Goal: Information Seeking & Learning: Learn about a topic

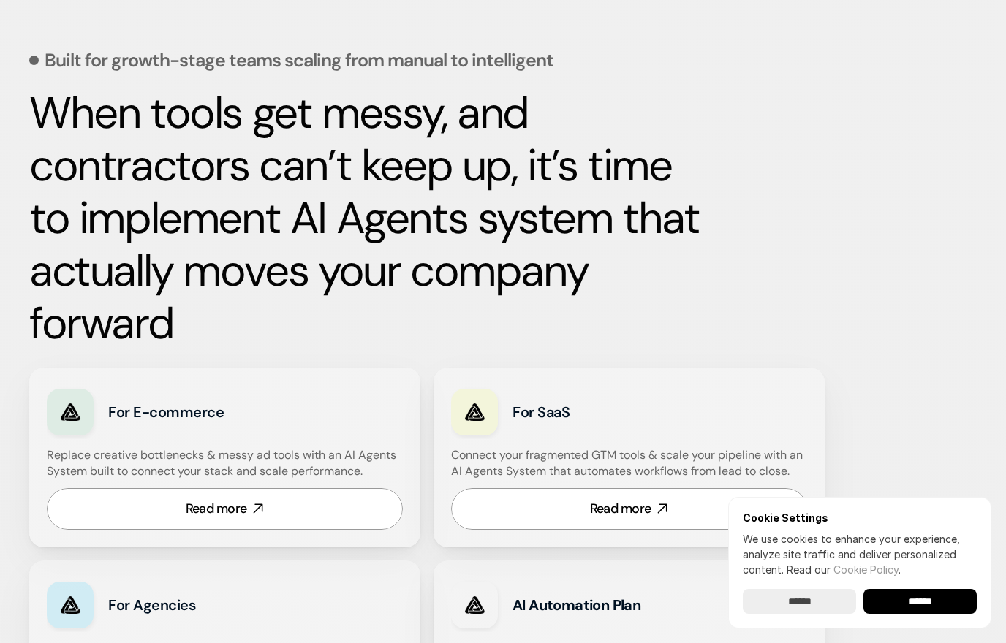
scroll to position [632, 0]
click at [944, 614] on input "******" at bounding box center [919, 601] width 113 height 25
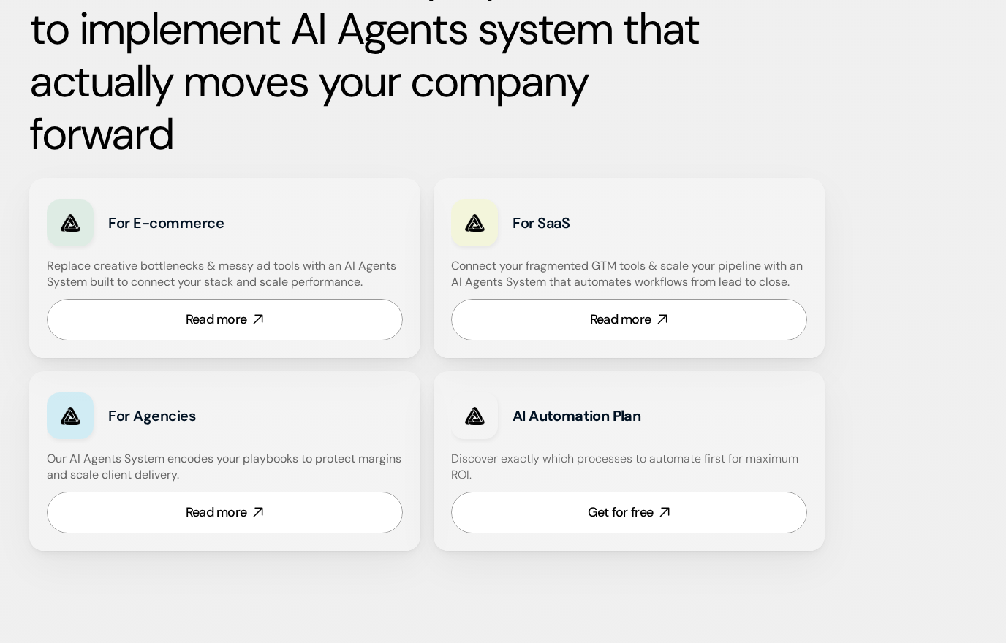
scroll to position [854, 0]
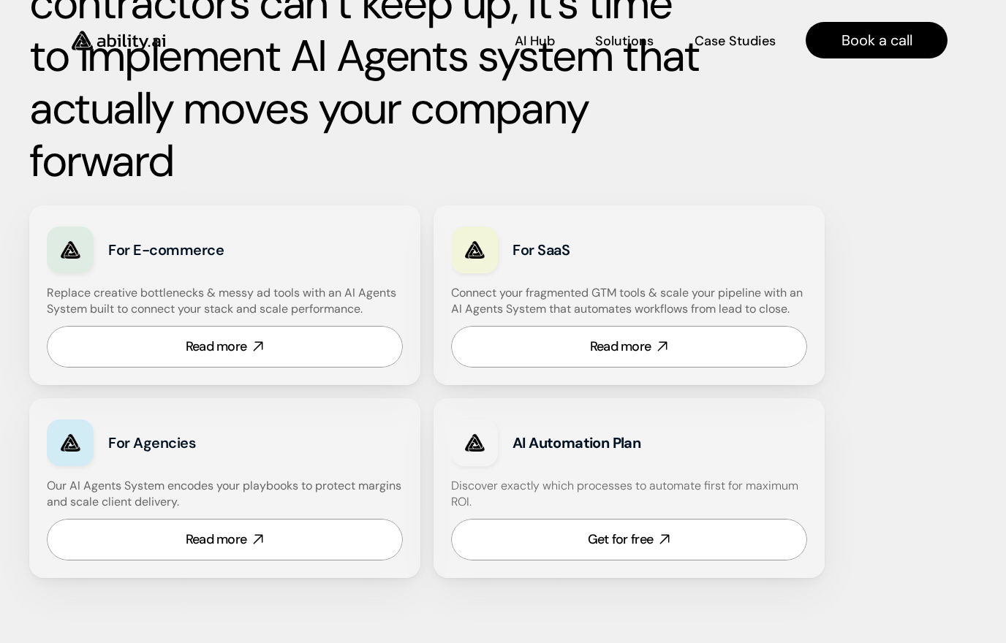
scroll to position [607, 0]
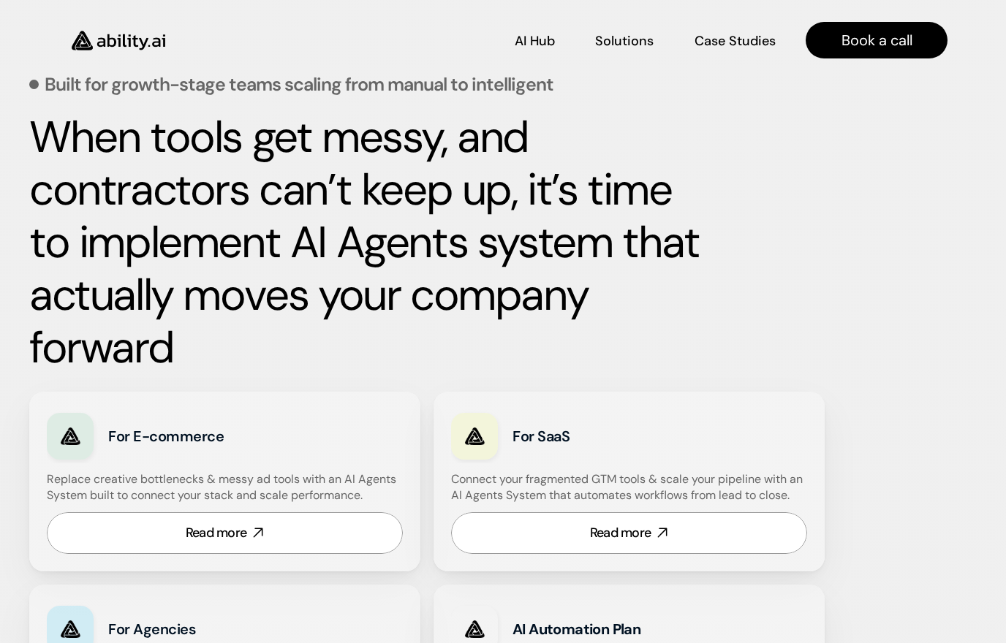
click at [627, 226] on strong "When tools get messy, and contractors can’t keep up, it’s time to implement AI …" at bounding box center [369, 242] width 680 height 268
click at [641, 51] on p "Solutions" at bounding box center [624, 60] width 58 height 18
click at [631, 37] on p "Solutions" at bounding box center [624, 39] width 56 height 18
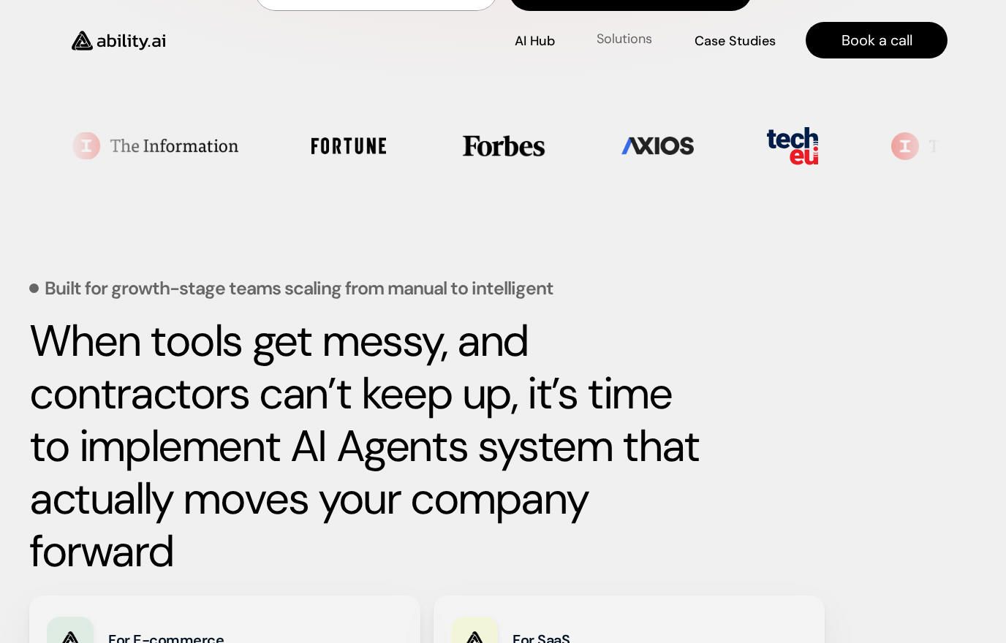
scroll to position [0, 0]
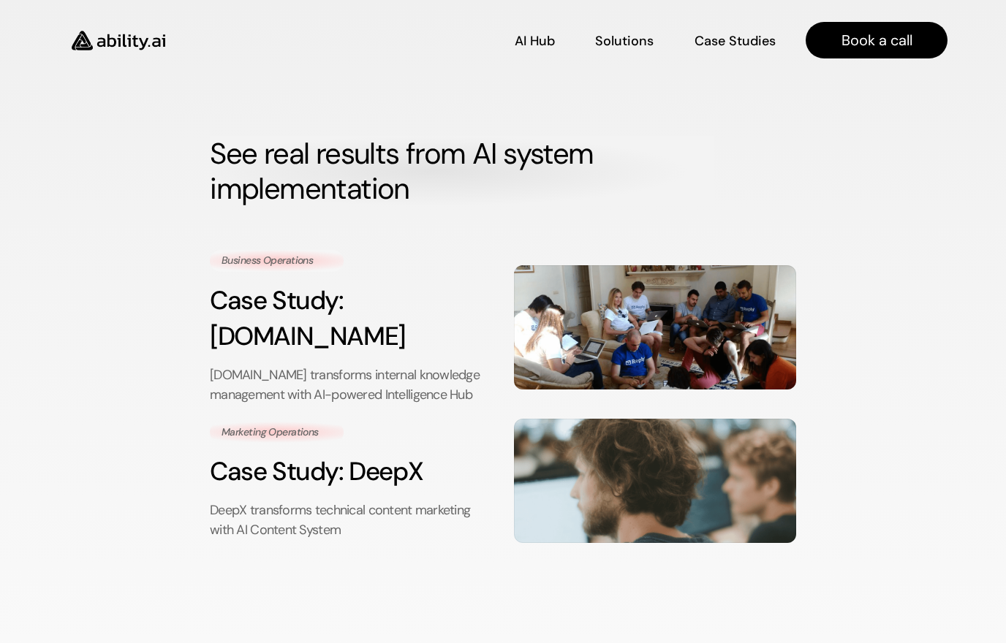
click at [740, 39] on p "Case Studies" at bounding box center [734, 41] width 81 height 18
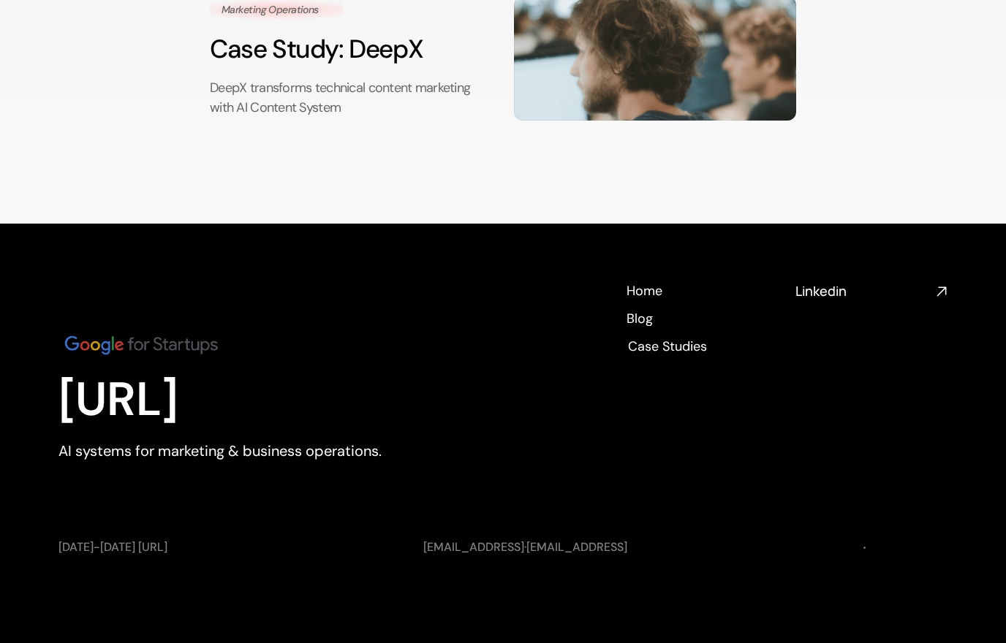
click at [619, 0] on html "AI Hub AI Hub Solutions Solutions Case Studies Case Studies Book a call See rea…" at bounding box center [503, 110] width 1006 height 1065
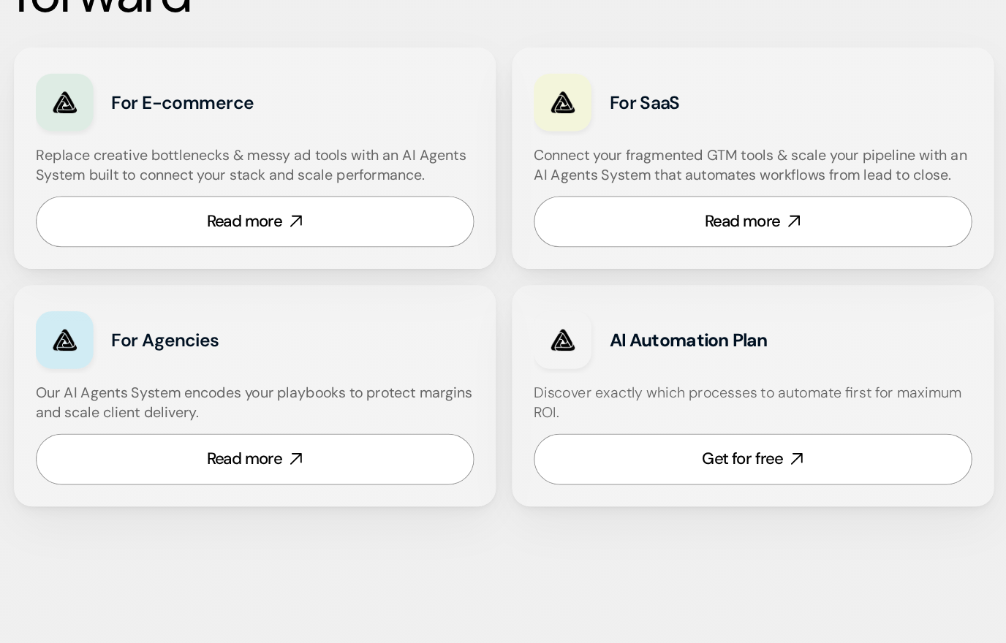
scroll to position [892, 0]
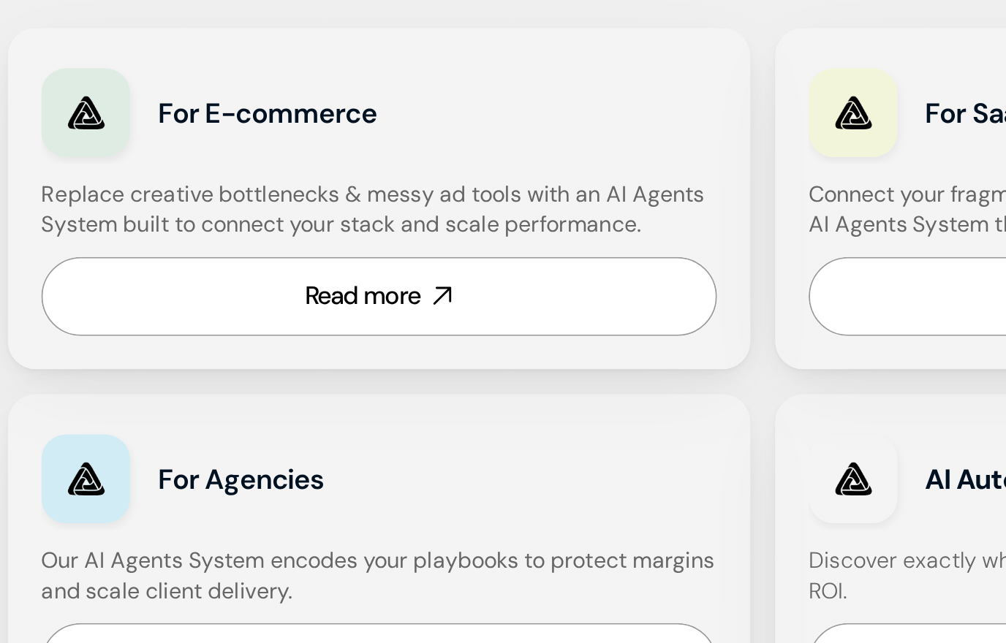
click at [71, 227] on link "Read more" at bounding box center [225, 248] width 356 height 42
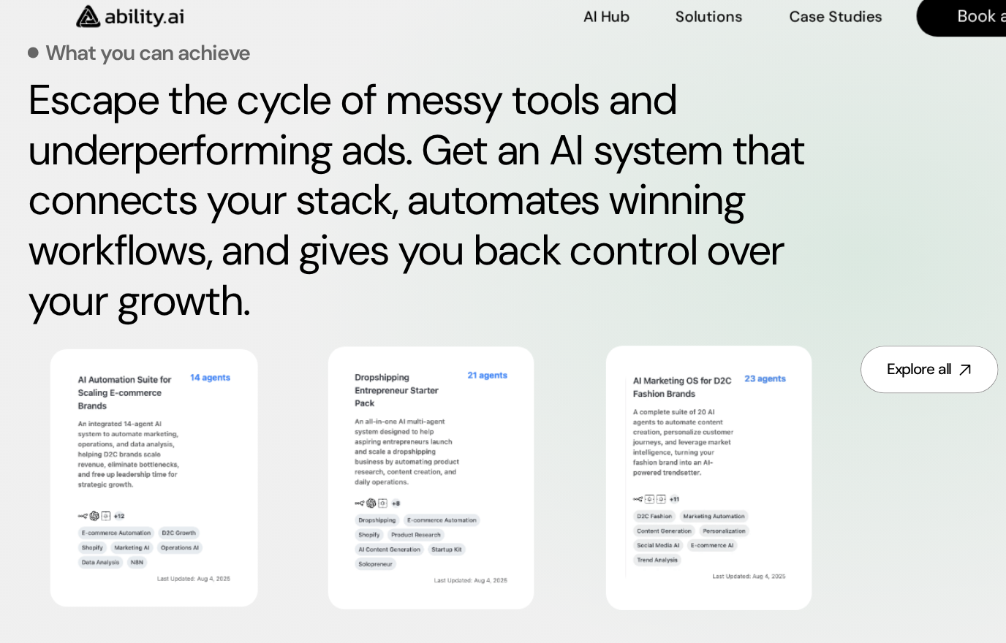
scroll to position [696, 0]
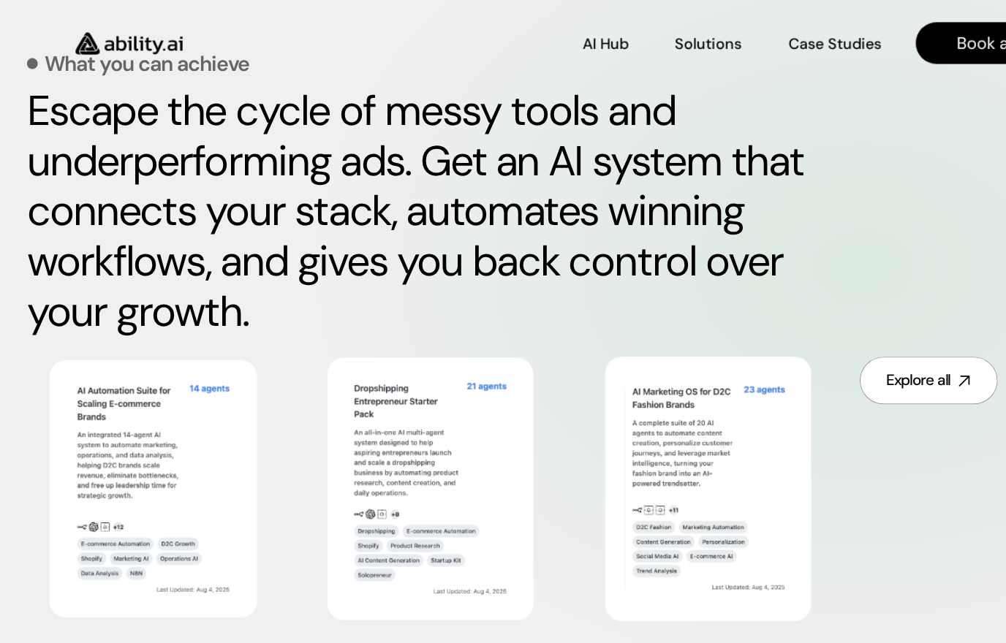
click at [72, 411] on img at bounding box center [140, 430] width 146 height 190
